Goal: Obtain resource: Download file/media

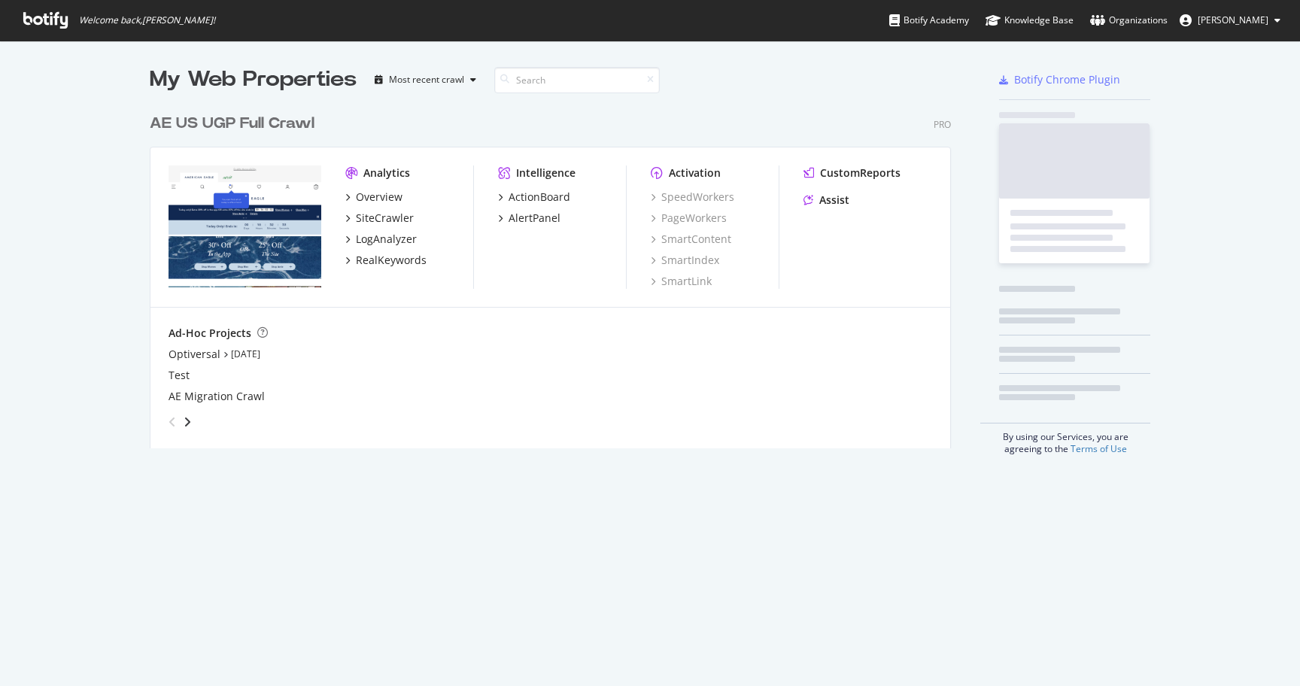
scroll to position [686, 1300]
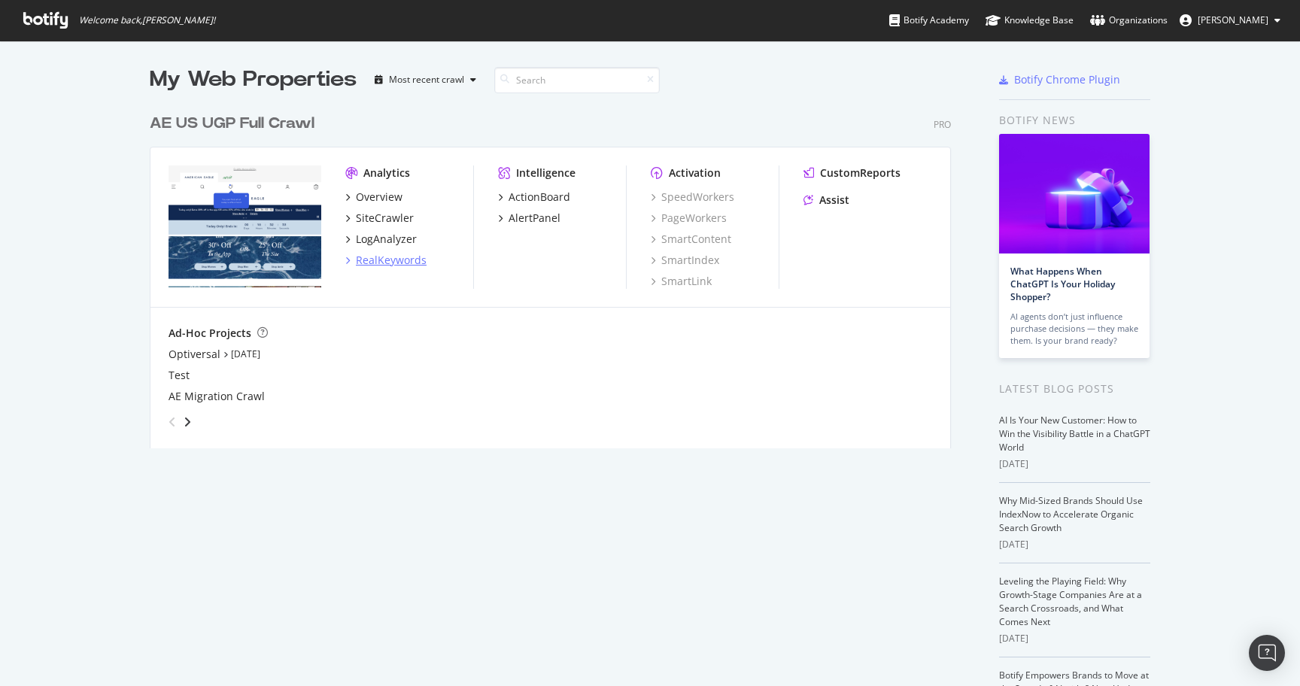
click at [379, 257] on div "RealKeywords" at bounding box center [391, 260] width 71 height 15
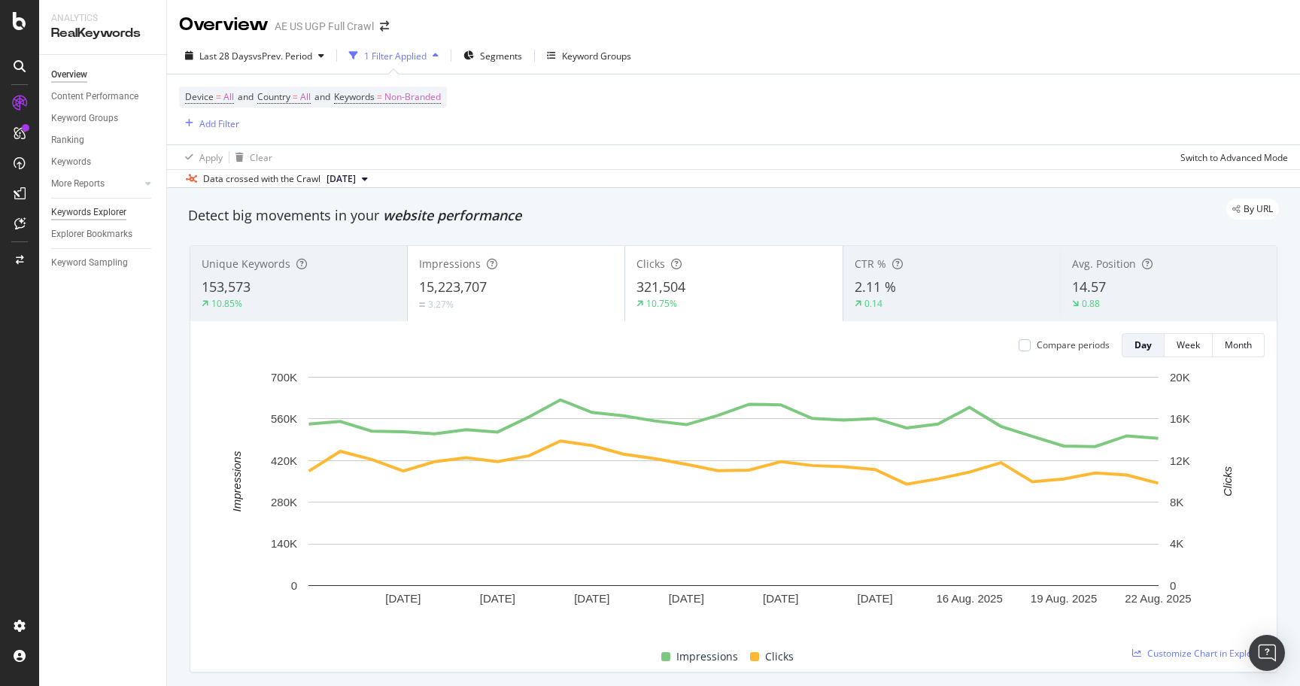
click at [84, 220] on div "Keywords Explorer" at bounding box center [88, 213] width 75 height 16
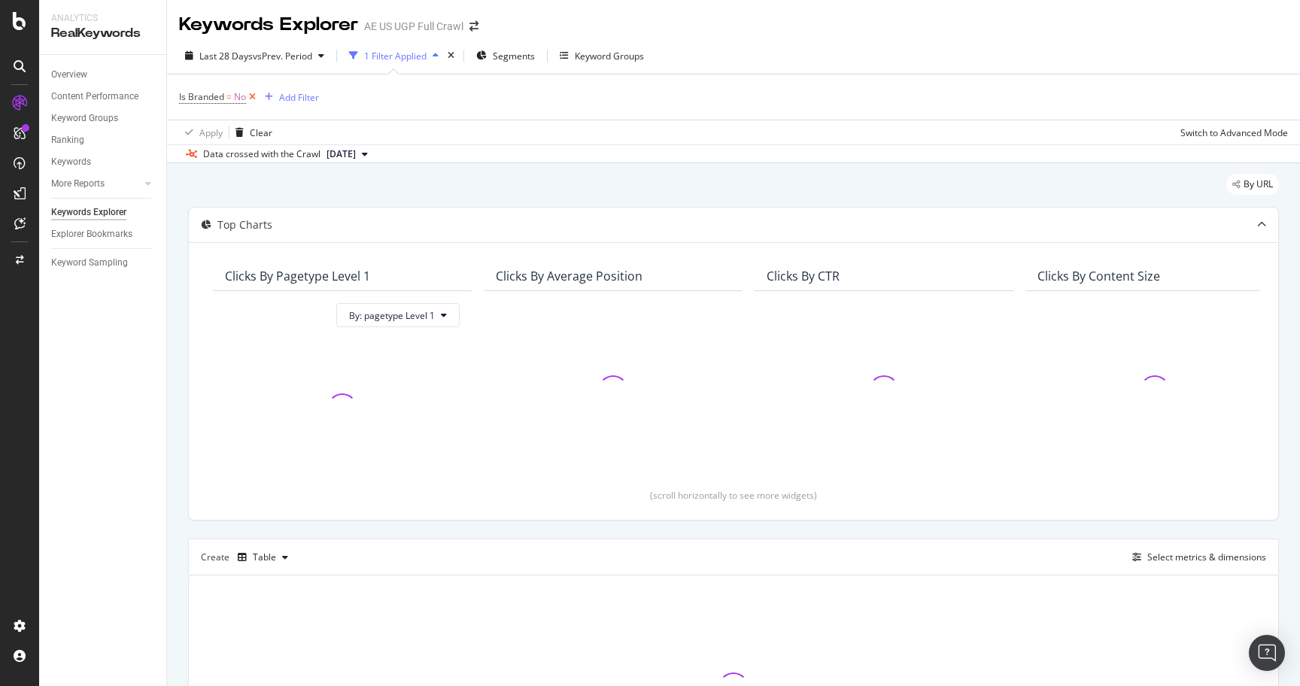
click at [256, 98] on icon at bounding box center [252, 97] width 13 height 15
click at [210, 96] on div "Add Filter" at bounding box center [219, 96] width 40 height 13
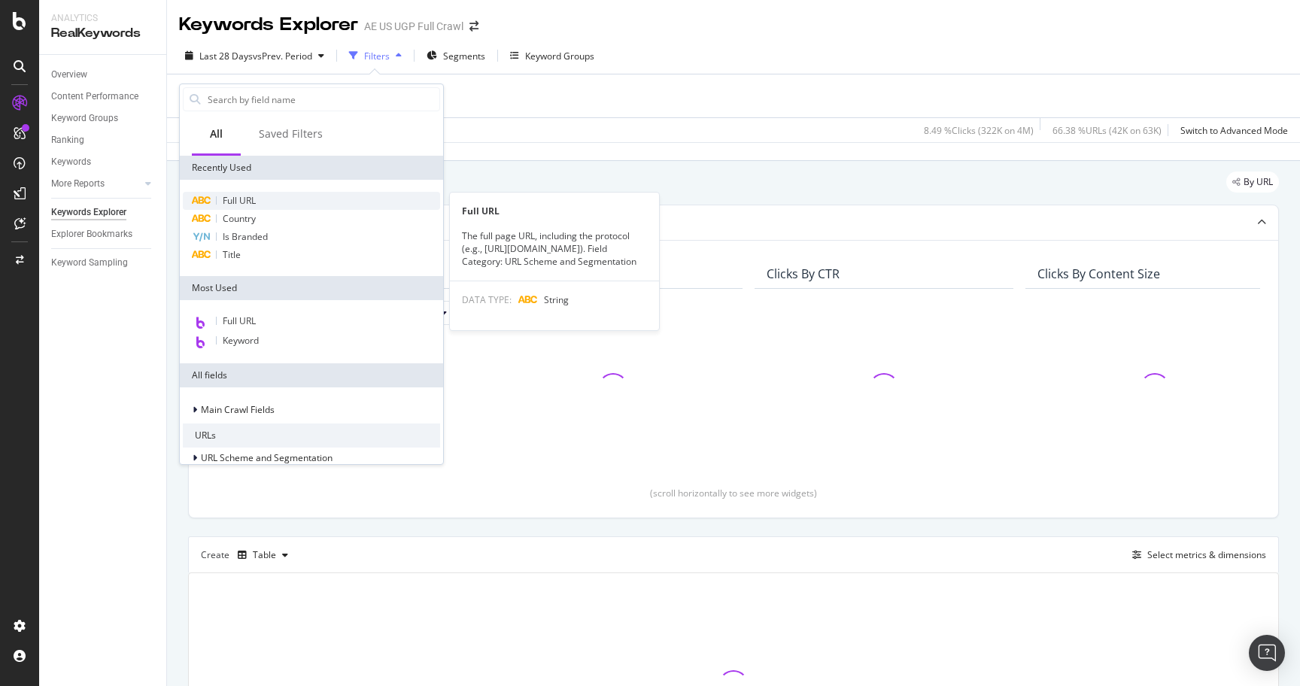
click at [256, 202] on span "Full URL" at bounding box center [239, 200] width 33 height 13
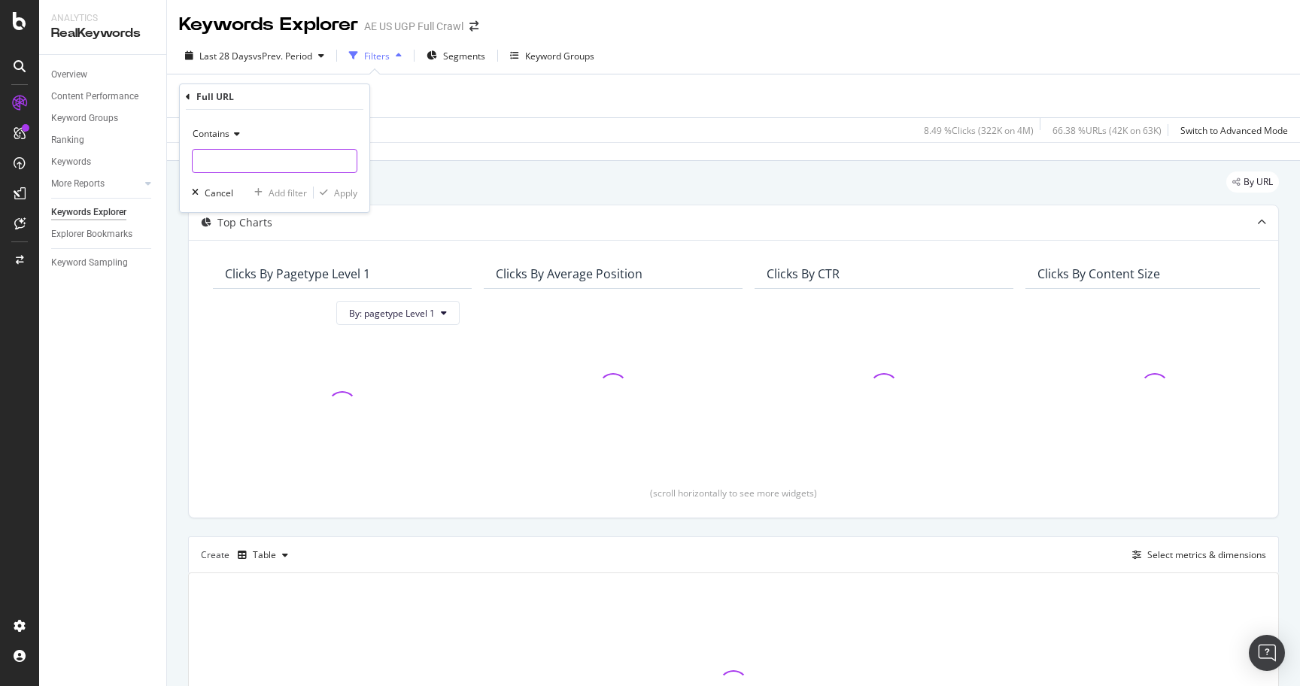
click at [265, 161] on input "text" at bounding box center [275, 161] width 164 height 24
type input "/o/"
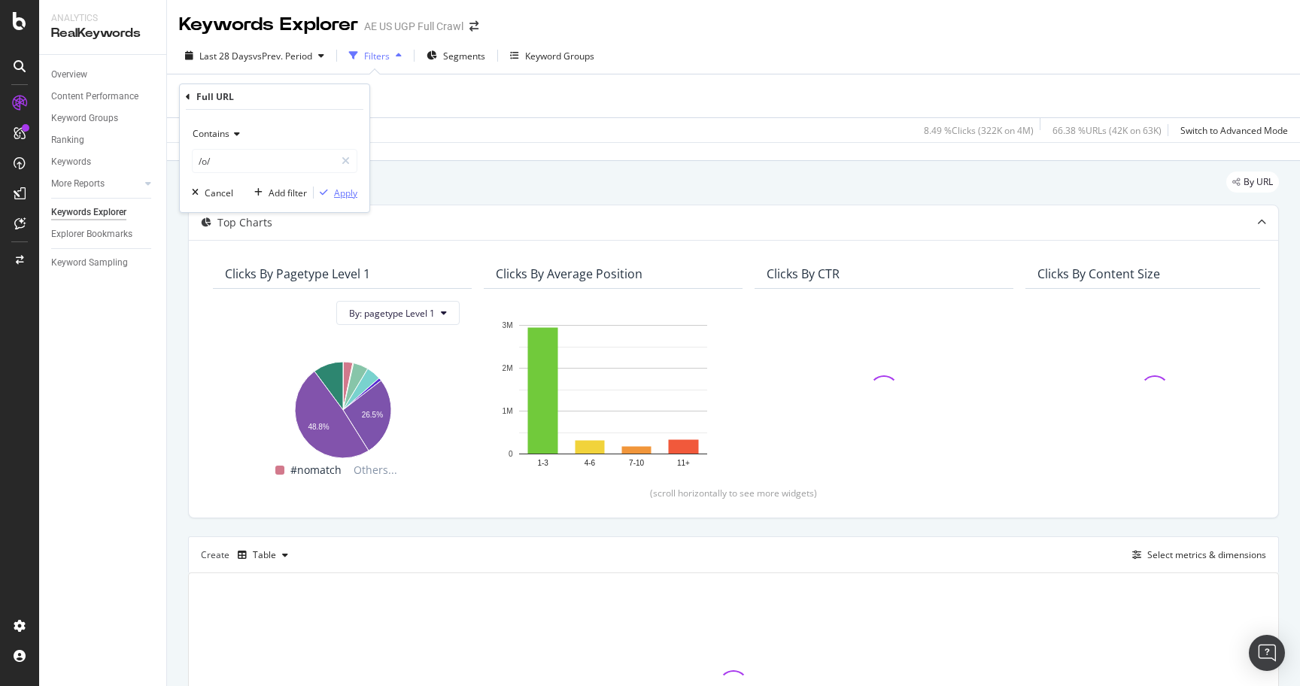
click at [342, 198] on div "Apply" at bounding box center [345, 193] width 23 height 13
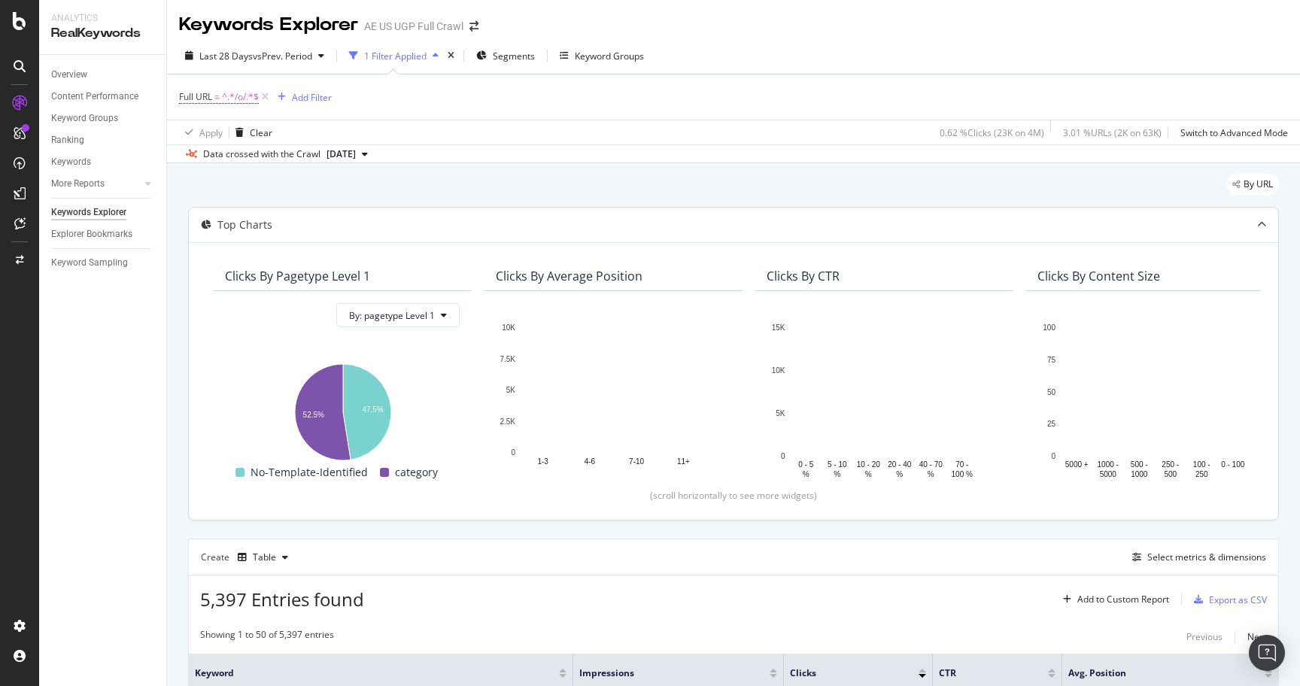
scroll to position [78, 0]
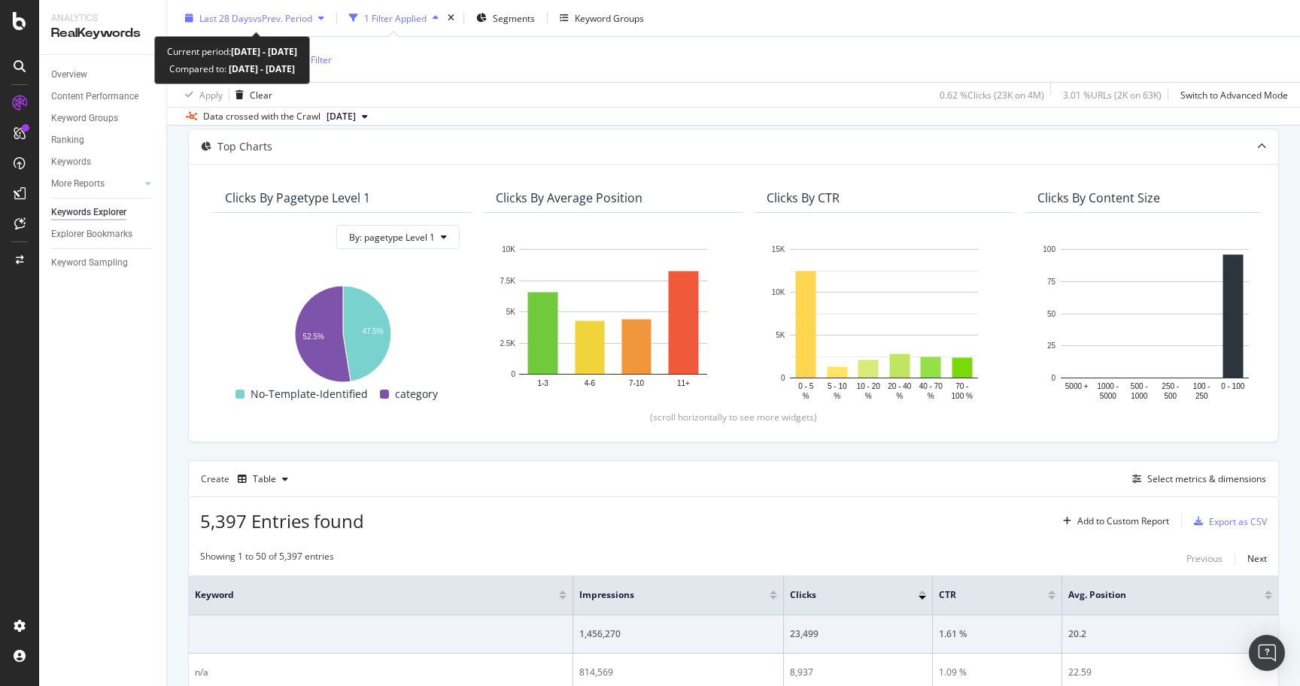
click at [277, 25] on div "Last 28 Days vs Prev. Period" at bounding box center [254, 18] width 151 height 23
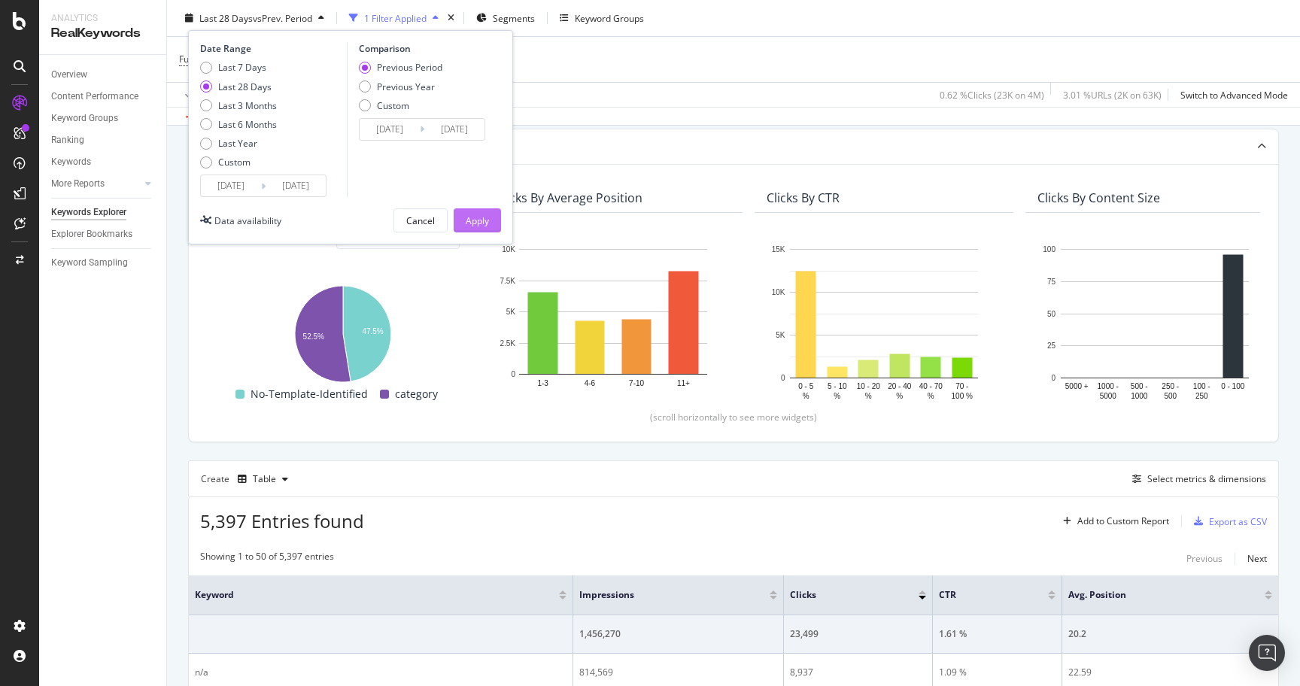
drag, startPoint x: 238, startPoint y: 67, endPoint x: 481, endPoint y: 231, distance: 293.8
click at [241, 71] on div "Last 7 Days" at bounding box center [242, 67] width 48 height 13
type input "[DATE]"
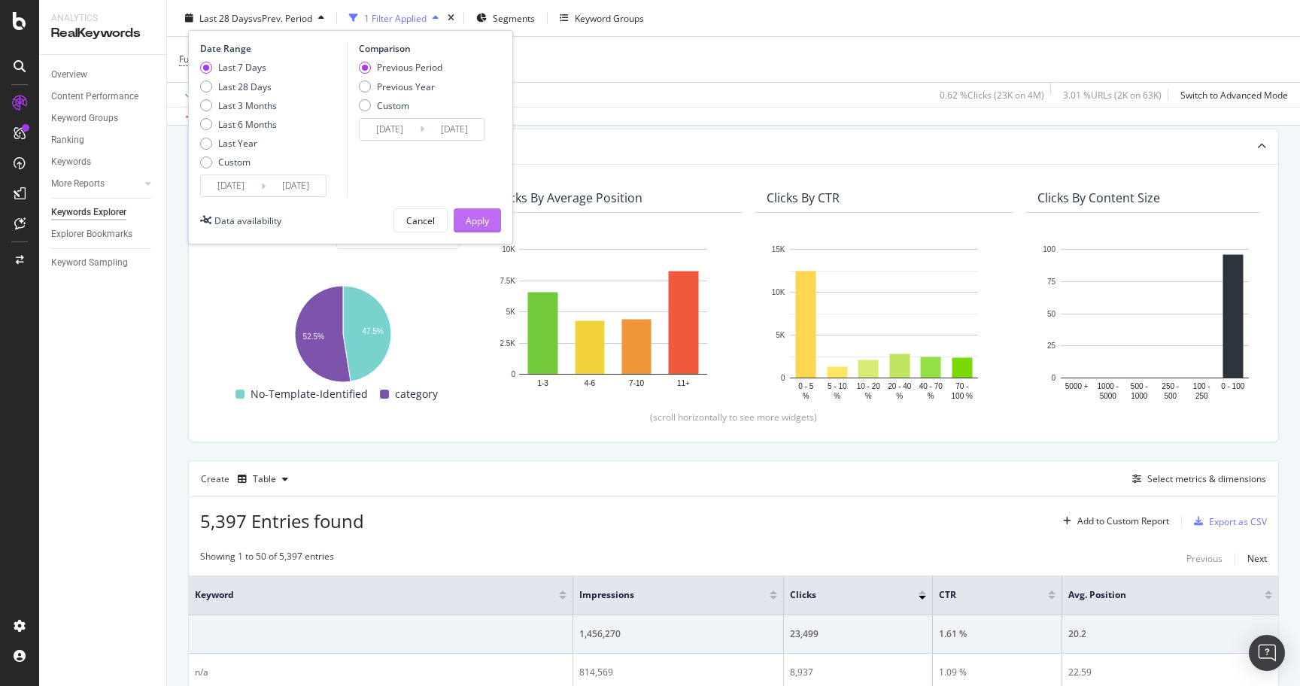
click at [480, 217] on div "Apply" at bounding box center [477, 220] width 23 height 13
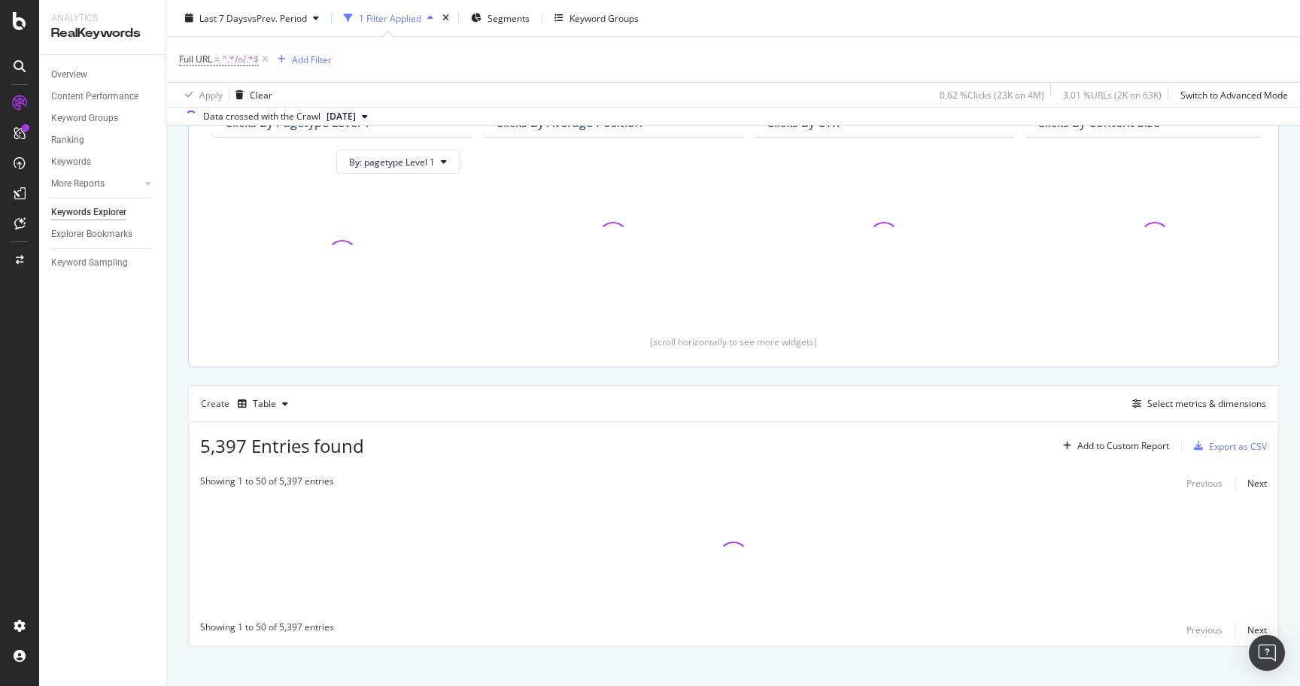
scroll to position [168, 0]
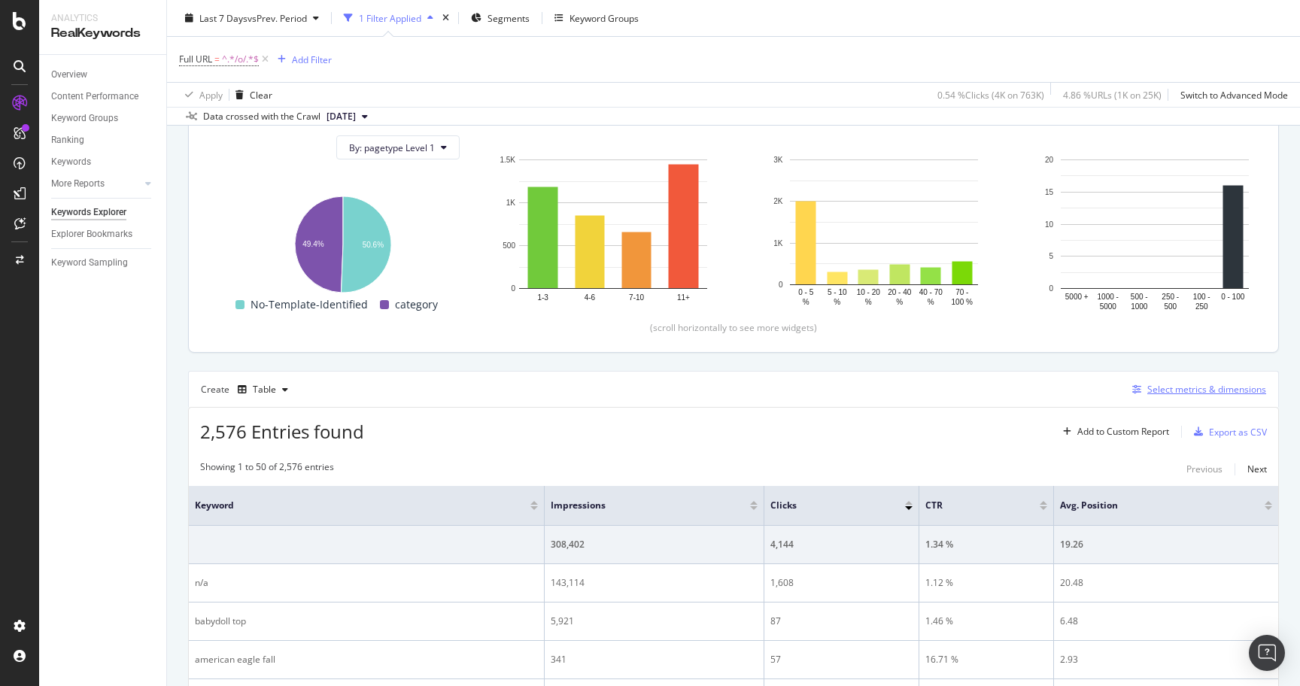
click at [1207, 387] on div "Select metrics & dimensions" at bounding box center [1206, 389] width 119 height 13
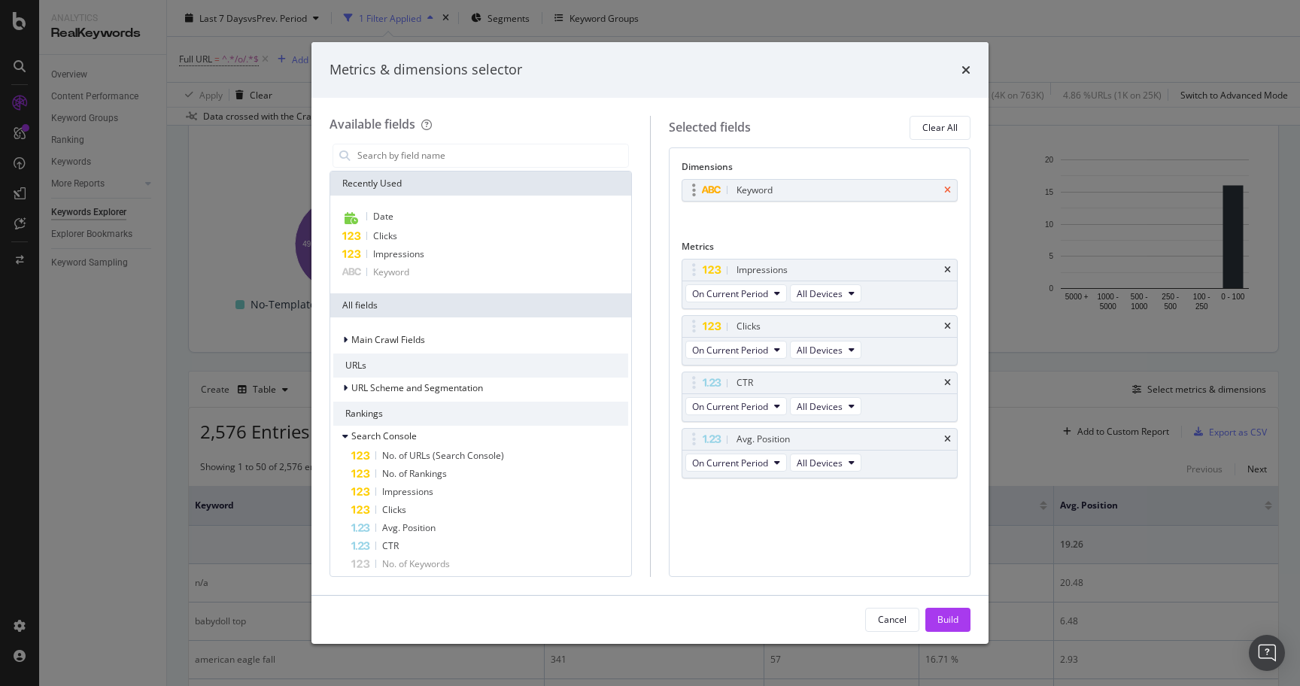
click at [945, 191] on icon "times" at bounding box center [947, 190] width 7 height 9
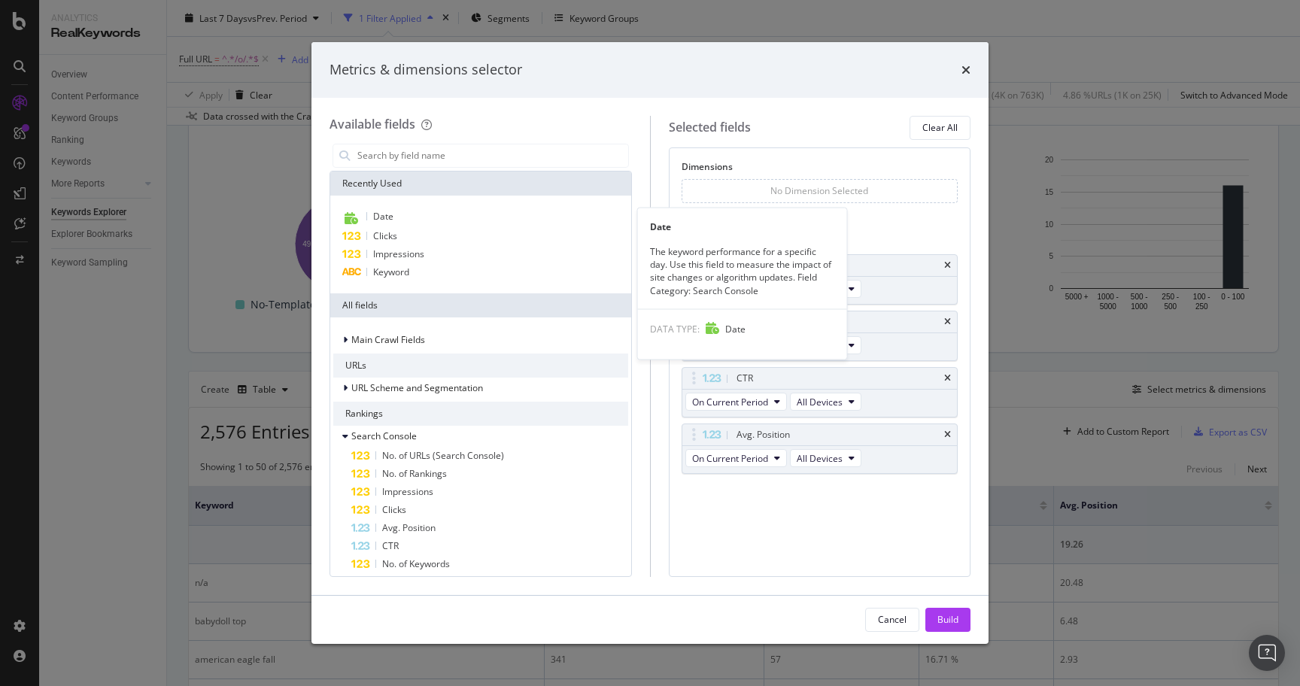
drag, startPoint x: 503, startPoint y: 213, endPoint x: 723, endPoint y: 247, distance: 223.0
click at [503, 213] on div "Date" at bounding box center [480, 218] width 295 height 20
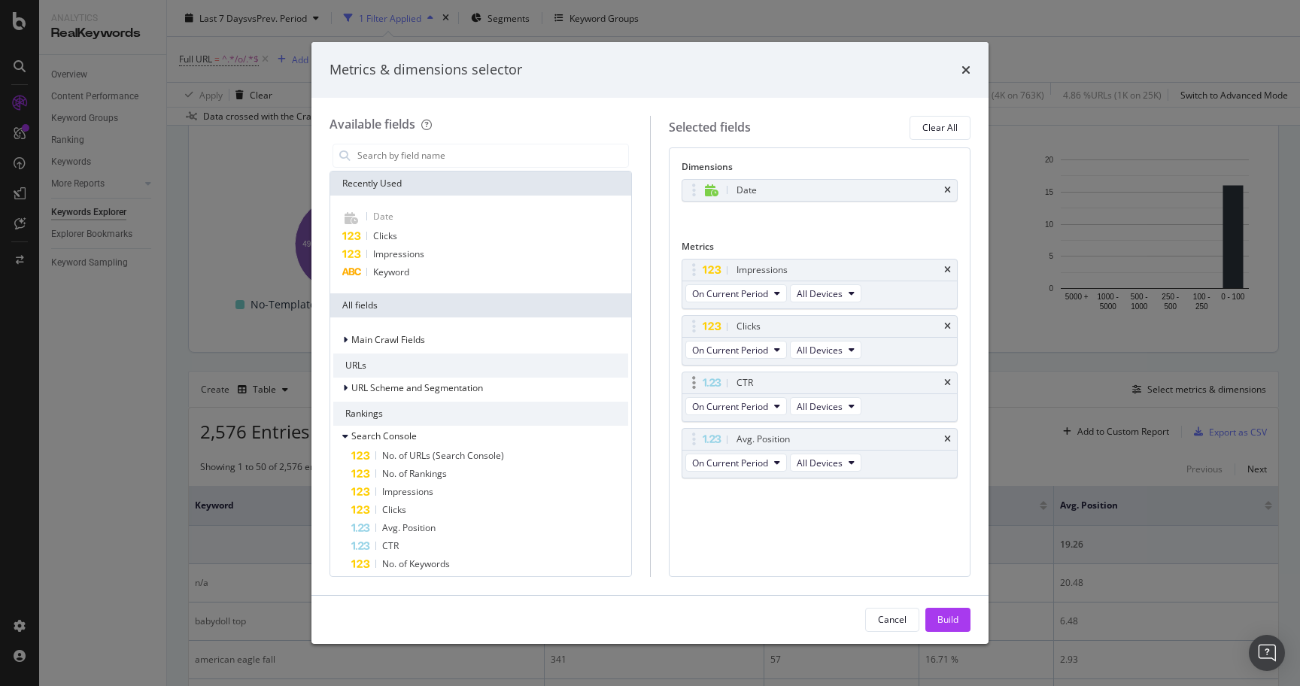
click at [951, 376] on div "CTR" at bounding box center [819, 382] width 275 height 21
click at [950, 381] on icon "times" at bounding box center [947, 382] width 7 height 9
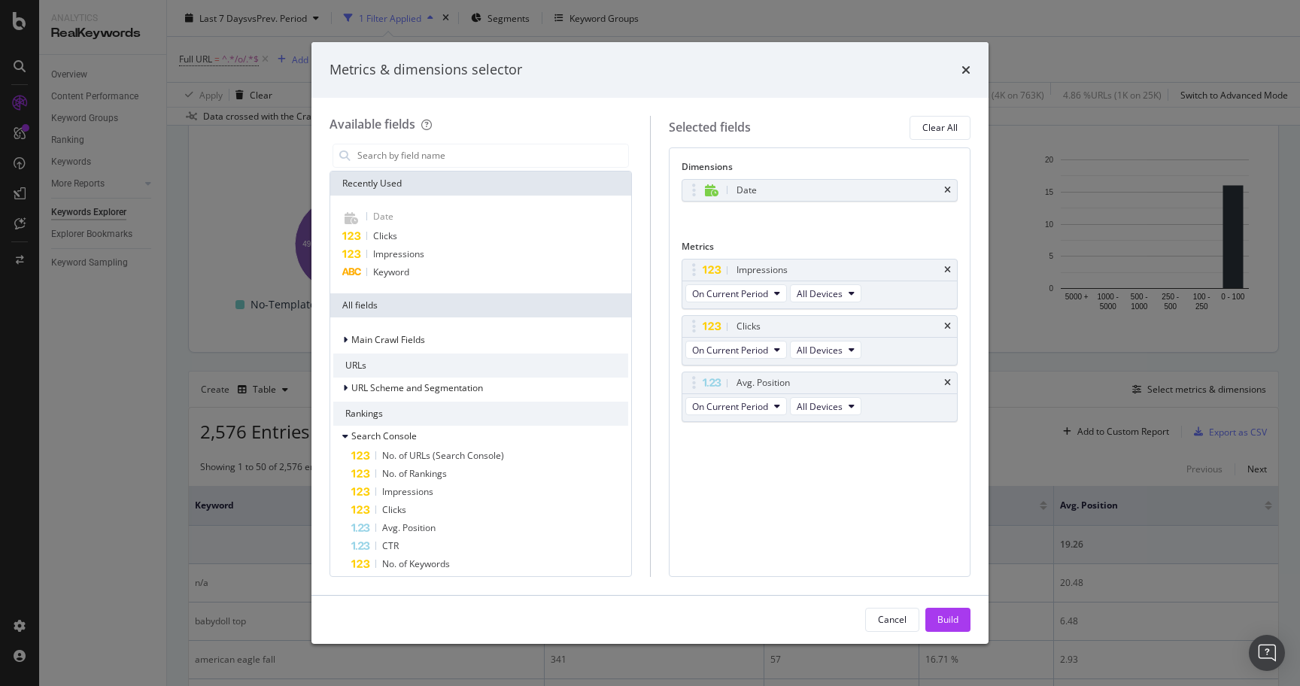
click at [950, 381] on icon "times" at bounding box center [947, 382] width 7 height 9
drag, startPoint x: 942, startPoint y: 614, endPoint x: 614, endPoint y: 511, distance: 343.8
click at [942, 614] on div "Build" at bounding box center [947, 619] width 21 height 13
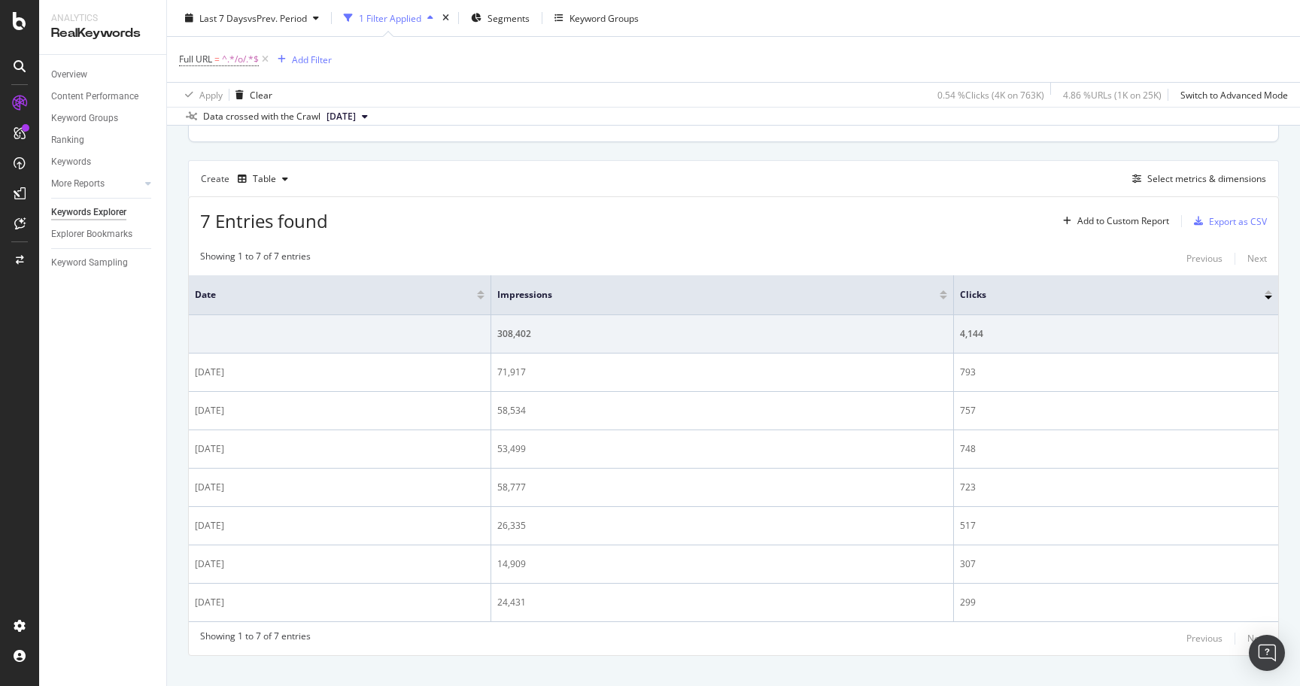
scroll to position [401, 0]
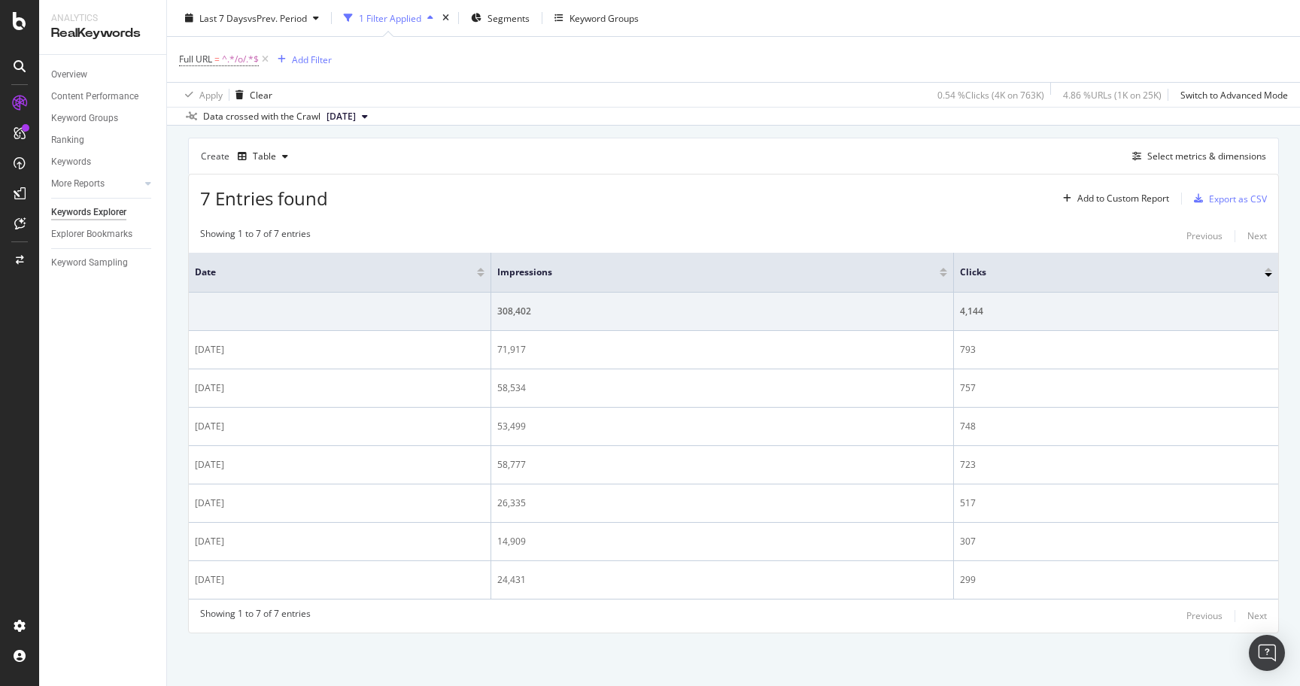
click at [481, 268] on div at bounding box center [481, 270] width 8 height 4
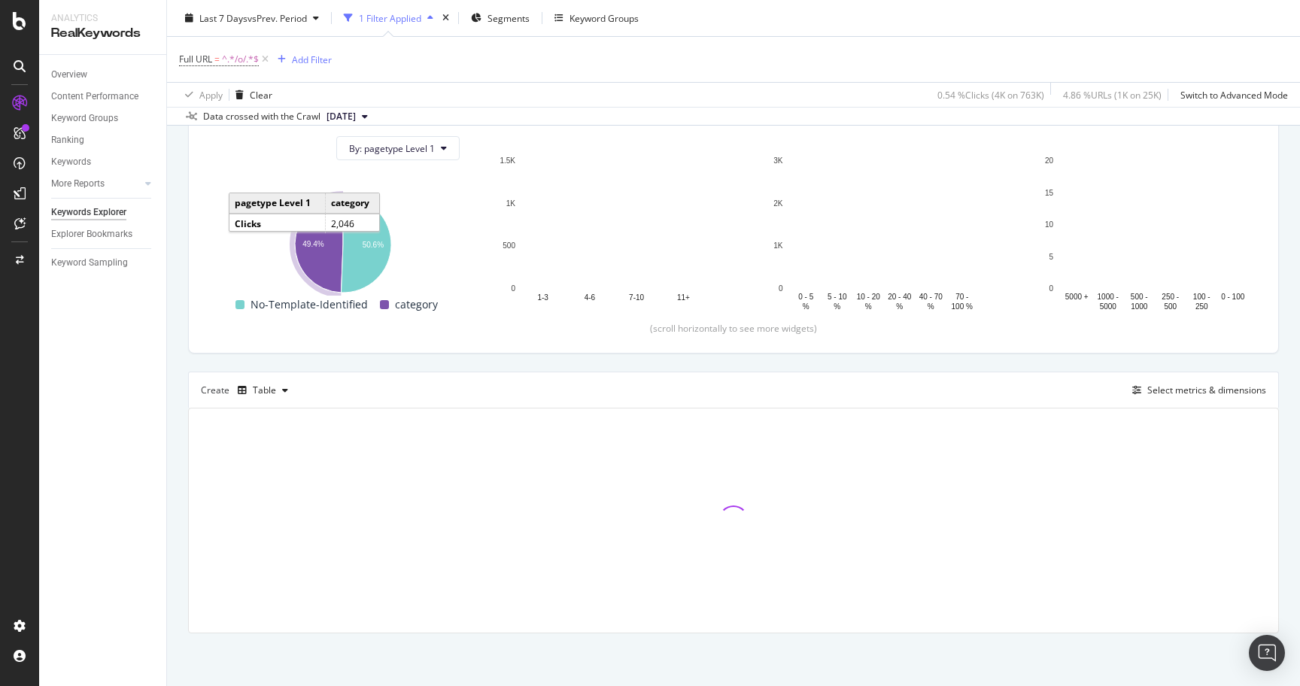
scroll to position [401, 0]
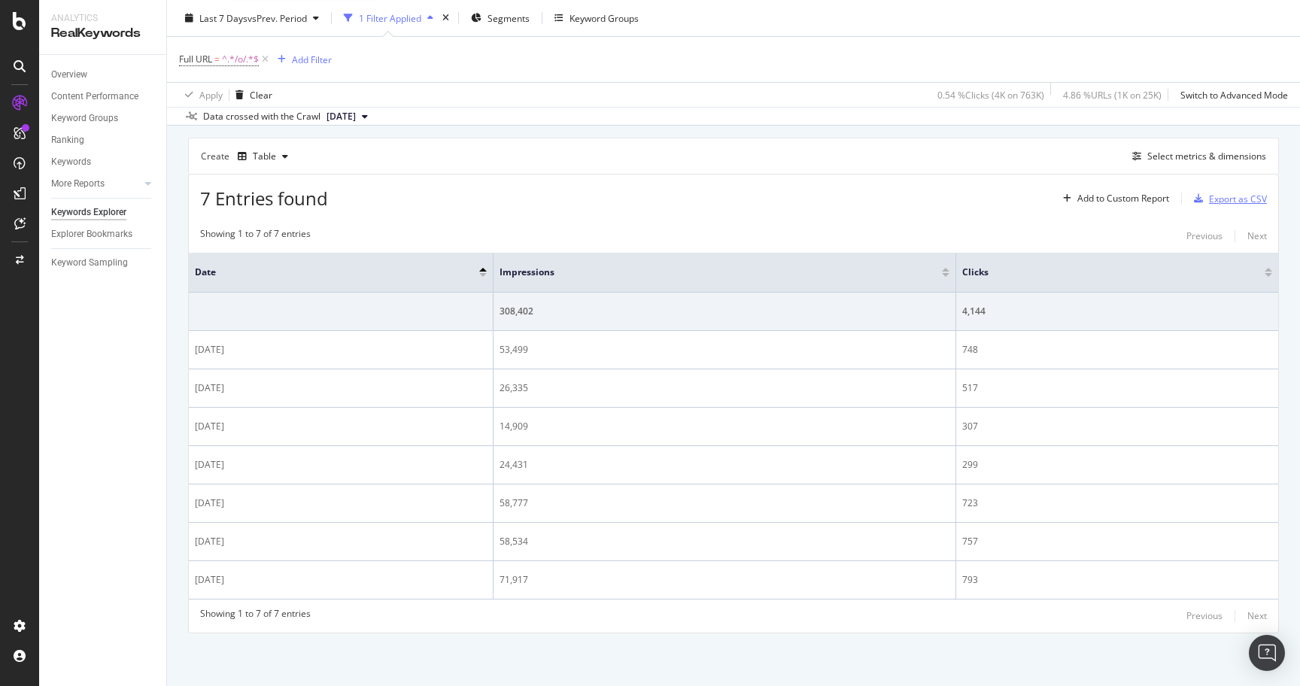
click at [1217, 198] on div "Export as CSV" at bounding box center [1238, 199] width 58 height 13
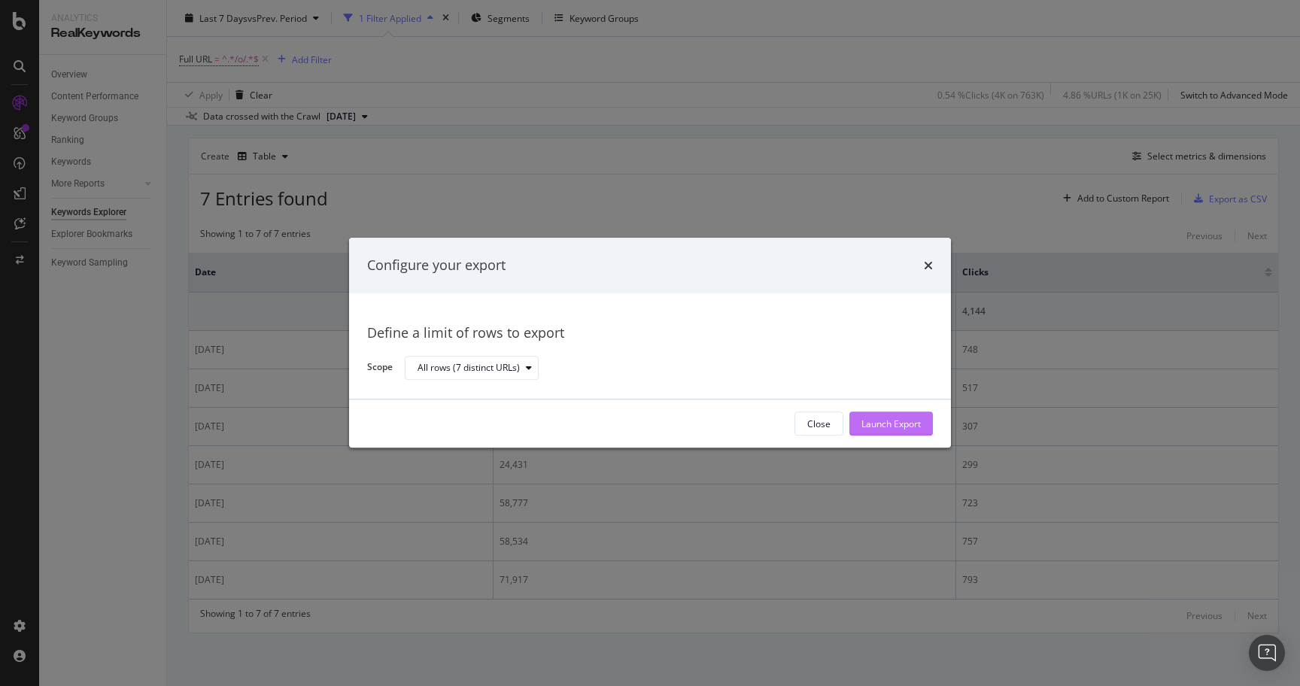
click at [898, 427] on div "Launch Export" at bounding box center [890, 424] width 59 height 13
